Goal: Task Accomplishment & Management: Manage account settings

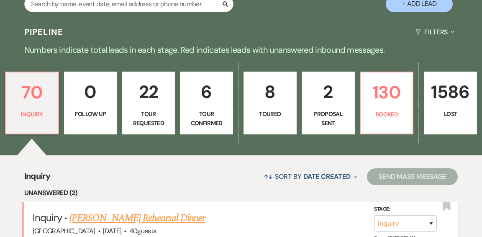
scroll to position [178, 0]
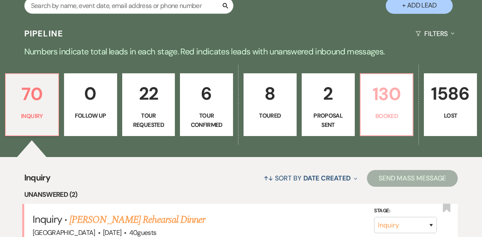
click at [379, 102] on link "130 Booked" at bounding box center [387, 104] width 54 height 63
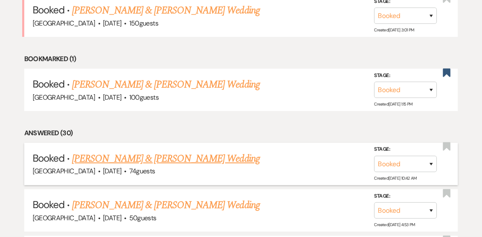
scroll to position [387, 0]
click at [193, 151] on link "[PERSON_NAME] & [PERSON_NAME] Wedding" at bounding box center [165, 158] width 187 height 15
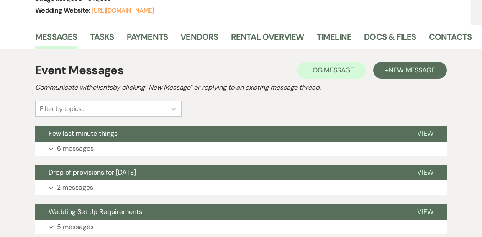
scroll to position [152, 0]
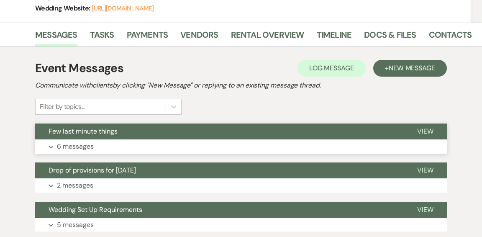
click at [243, 138] on button "Few last minute things" at bounding box center [219, 131] width 369 height 16
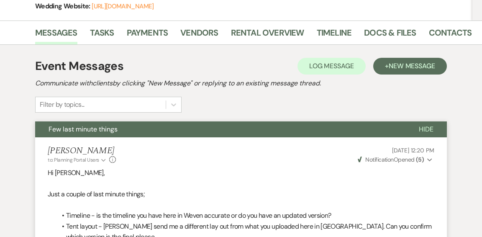
scroll to position [153, 0]
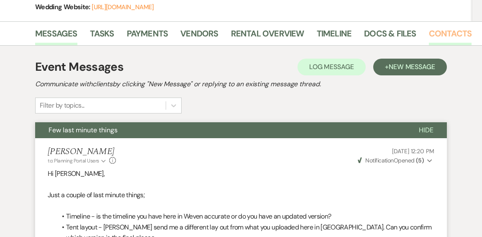
click at [441, 34] on link "Contacts" at bounding box center [450, 36] width 43 height 18
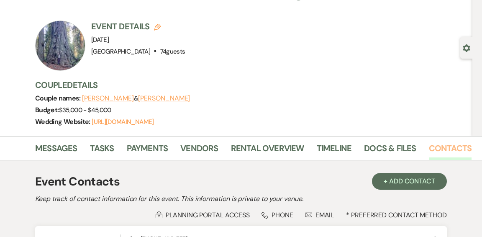
scroll to position [36, 0]
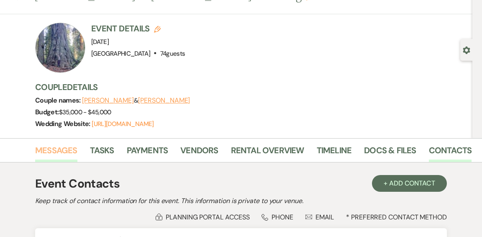
click at [65, 150] on link "Messages" at bounding box center [56, 152] width 42 height 18
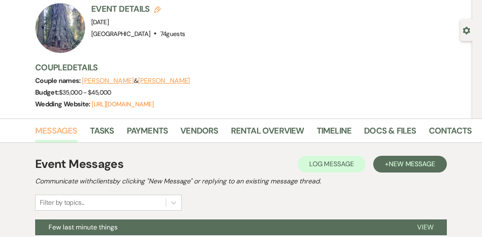
scroll to position [56, 0]
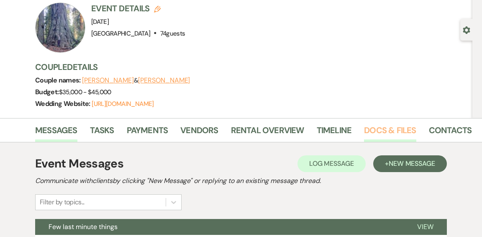
click at [371, 131] on link "Docs & Files" at bounding box center [390, 132] width 52 height 18
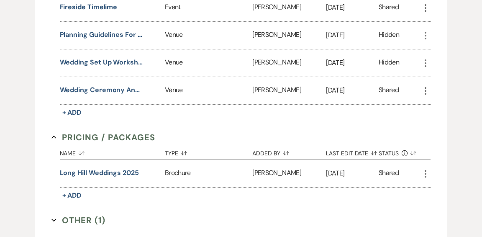
scroll to position [956, 0]
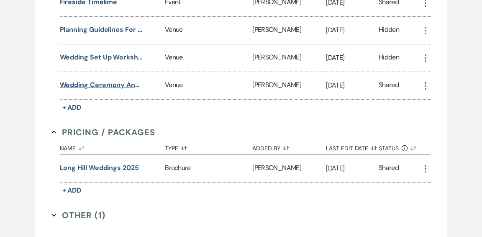
click at [124, 90] on button "wedding ceremony and reception set up" at bounding box center [102, 85] width 84 height 10
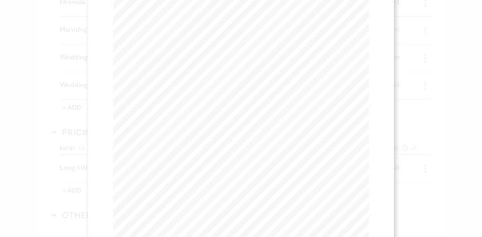
scroll to position [150, 0]
